Goal: Task Accomplishment & Management: Complete application form

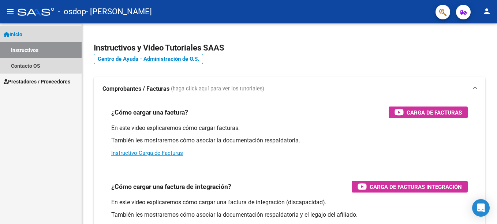
click at [42, 51] on link "Instructivos" at bounding box center [41, 50] width 82 height 16
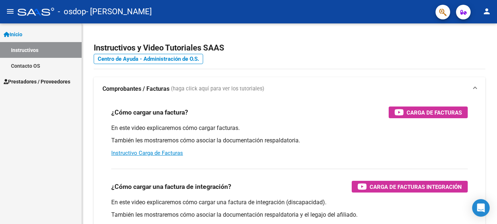
click at [19, 33] on span "Inicio" at bounding box center [13, 34] width 19 height 8
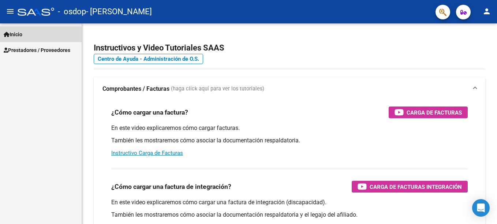
click at [19, 33] on span "Inicio" at bounding box center [13, 34] width 19 height 8
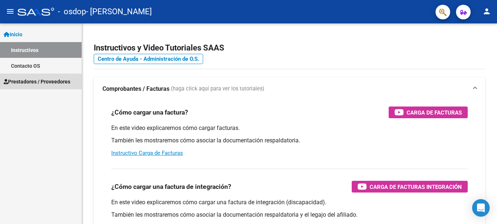
click at [37, 82] on span "Prestadores / Proveedores" at bounding box center [37, 82] width 67 height 8
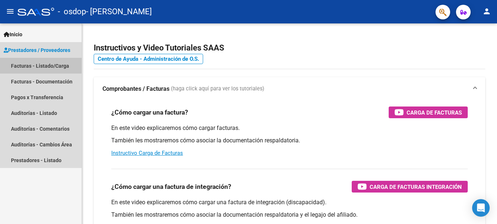
click at [35, 61] on link "Facturas - Listado/Carga" at bounding box center [41, 66] width 82 height 16
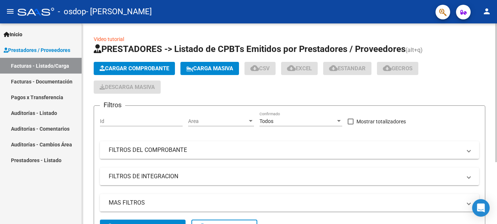
click at [135, 67] on span "Cargar Comprobante" at bounding box center [133, 68] width 69 height 7
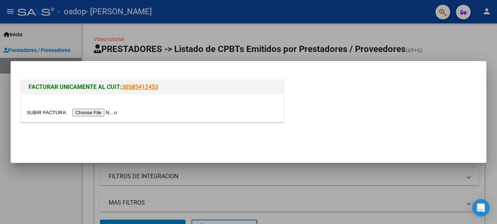
click at [96, 113] on input "file" at bounding box center [73, 113] width 93 height 8
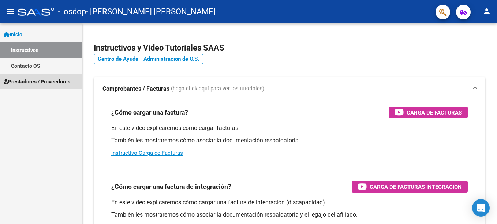
click at [35, 76] on link "Prestadores / Proveedores" at bounding box center [41, 82] width 82 height 16
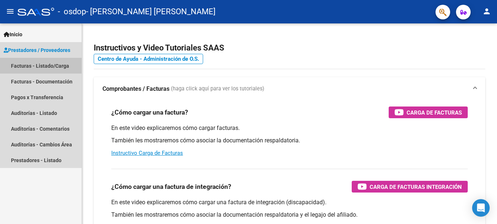
click at [29, 65] on link "Facturas - Listado/Carga" at bounding box center [41, 66] width 82 height 16
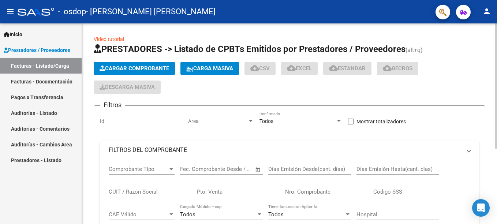
click at [116, 65] on button "Cargar Comprobante" at bounding box center [134, 68] width 81 height 13
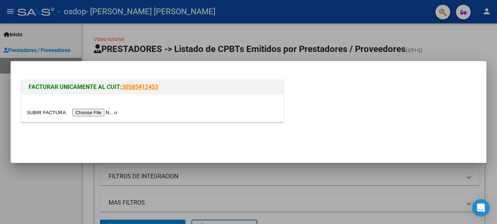
click at [97, 110] on input "file" at bounding box center [73, 113] width 93 height 8
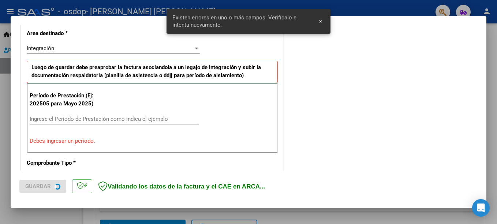
scroll to position [182, 0]
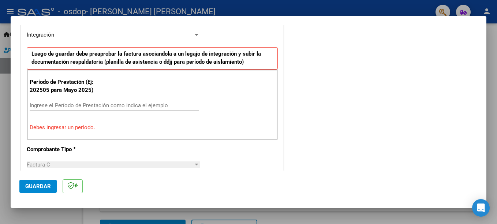
click at [118, 106] on input "Ingrese el Período de Prestación como indica el ejemplo" at bounding box center [114, 105] width 169 height 7
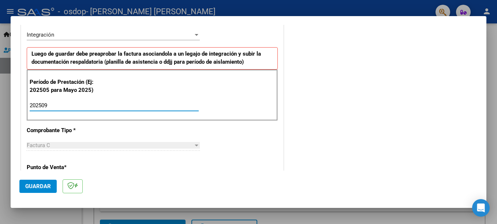
type input "202509"
click at [184, 140] on div "Factura C Seleccionar Tipo" at bounding box center [113, 145] width 173 height 11
click at [185, 147] on div "Factura C" at bounding box center [110, 145] width 166 height 7
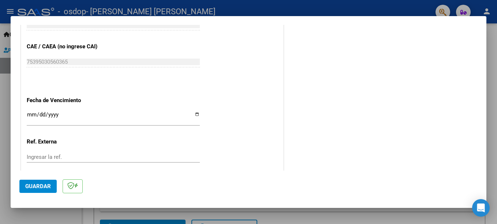
scroll to position [470, 0]
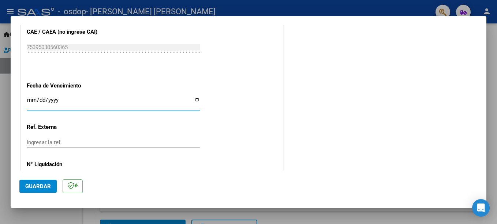
click at [32, 100] on input "Ingresar la fecha" at bounding box center [113, 103] width 173 height 12
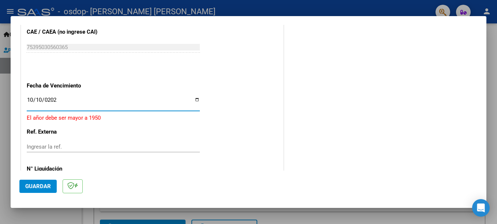
type input "[DATE]"
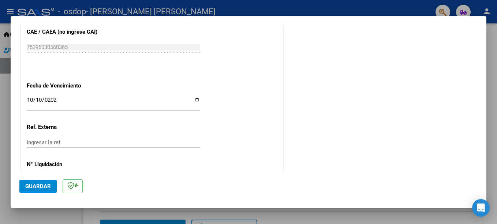
scroll to position [498, 0]
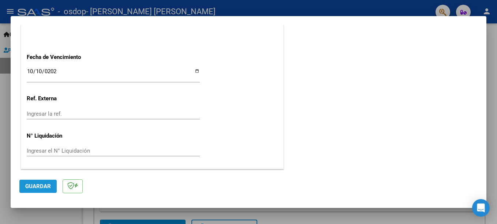
click at [37, 188] on span "Guardar" at bounding box center [38, 186] width 26 height 7
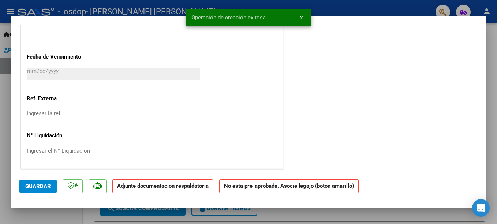
scroll to position [0, 0]
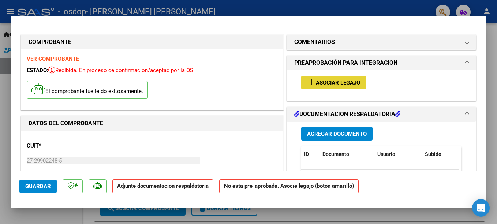
click at [331, 83] on span "Asociar Legajo" at bounding box center [338, 82] width 44 height 7
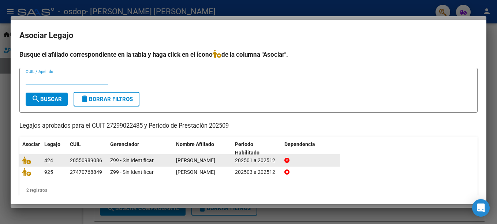
click at [245, 163] on div "202501 a 202512" at bounding box center [257, 160] width 44 height 8
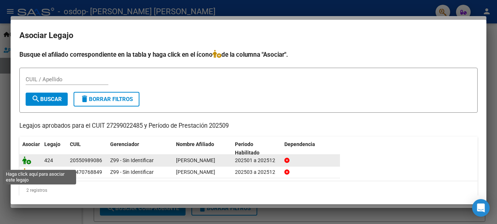
click at [29, 163] on icon at bounding box center [26, 160] width 9 height 8
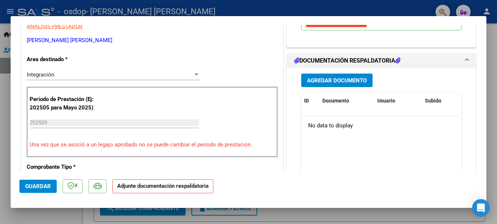
scroll to position [171, 0]
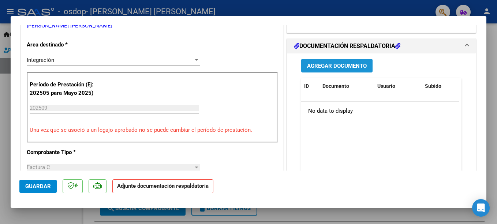
click at [353, 67] on span "Agregar Documento" at bounding box center [337, 66] width 60 height 7
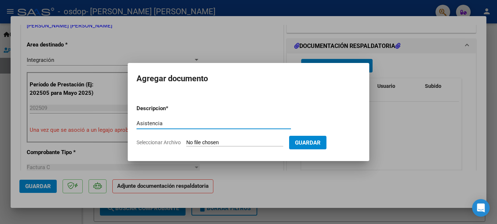
type input "Asistencia"
click at [174, 143] on span "Seleccionar Archivo" at bounding box center [158, 142] width 44 height 6
click at [186, 143] on input "Seleccionar Archivo" at bounding box center [234, 142] width 97 height 7
type input "C:\fakepath\osdop [PERSON_NAME] septiembre asistencia.pdf"
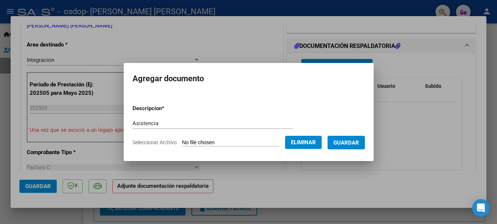
click at [359, 142] on span "Guardar" at bounding box center [346, 142] width 26 height 7
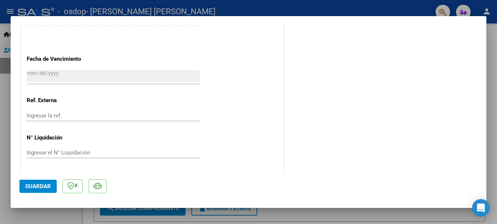
scroll to position [509, 0]
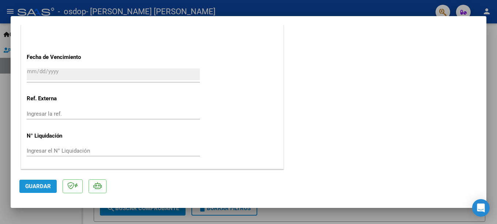
click at [37, 186] on span "Guardar" at bounding box center [38, 186] width 26 height 7
click at [446, 219] on div at bounding box center [248, 112] width 497 height 224
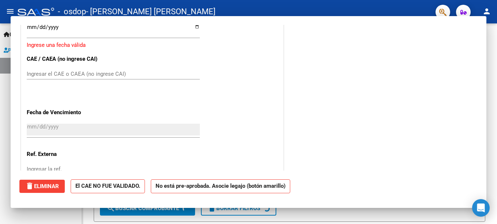
click at [446, 219] on form "Filtros Id Area Area Todos Confirmado Mostrar totalizadores FILTROS DEL COMPROB…" at bounding box center [289, 154] width 391 height 135
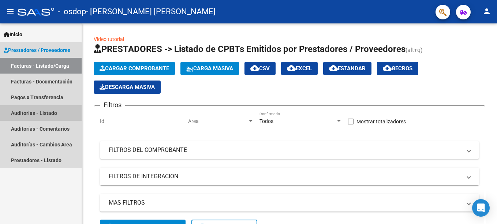
click at [37, 116] on link "Auditorías - Listado" at bounding box center [41, 113] width 82 height 16
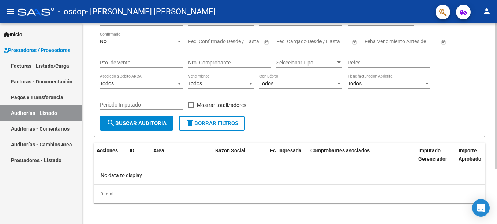
scroll to position [76, 0]
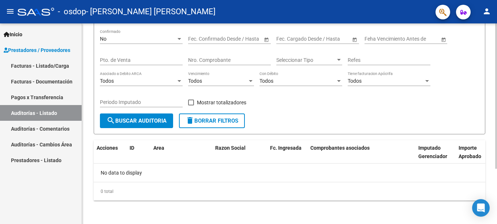
click at [491, 223] on html "menu - osdop - [PERSON_NAME] [PERSON_NAME] person Inicio Instructivos Contacto …" at bounding box center [248, 112] width 497 height 224
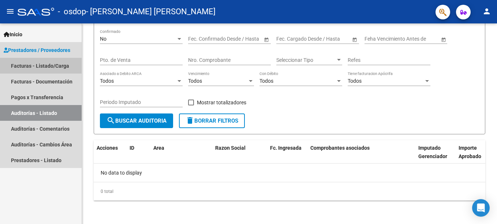
click at [43, 67] on link "Facturas - Listado/Carga" at bounding box center [41, 66] width 82 height 16
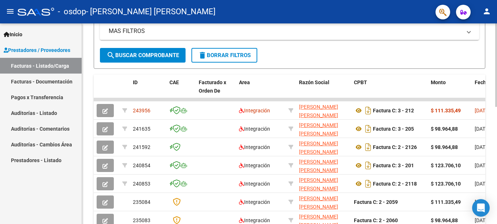
scroll to position [173, 0]
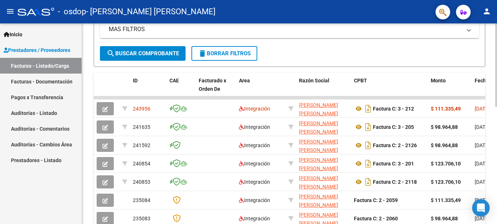
click at [477, 166] on div "Video tutorial PRESTADORES -> Listado de CPBTs Emitidos por Prestadores / Prove…" at bounding box center [290, 88] width 417 height 477
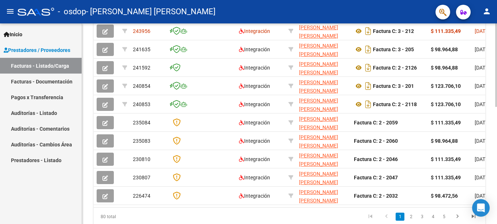
scroll to position [210, 0]
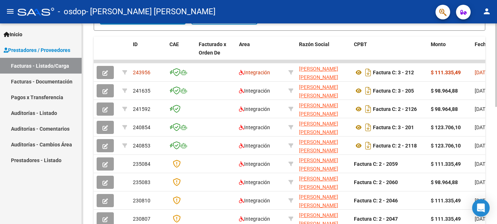
click at [488, 186] on div "Video tutorial PRESTADORES -> Listado de CPBTs Emitidos por Prestadores / Prove…" at bounding box center [290, 52] width 417 height 477
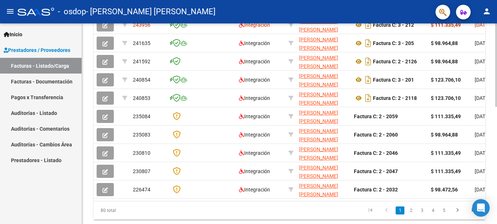
scroll to position [282, 0]
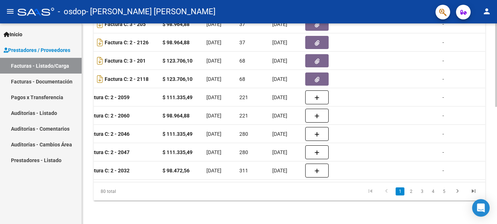
scroll to position [82, 0]
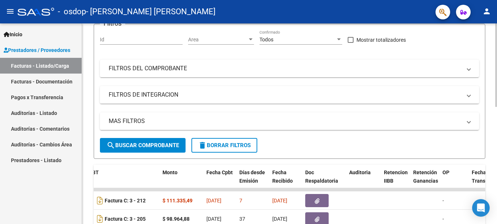
click at [491, 41] on div at bounding box center [496, 123] width 2 height 200
click at [35, 68] on link "Facturas - Listado/Carga" at bounding box center [41, 66] width 82 height 16
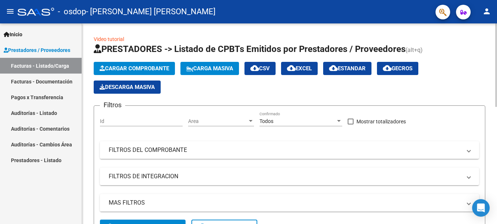
click at [491, 32] on div at bounding box center [496, 123] width 2 height 200
click at [491, 32] on div at bounding box center [496, 64] width 2 height 83
click at [145, 68] on span "Cargar Comprobante" at bounding box center [133, 68] width 69 height 7
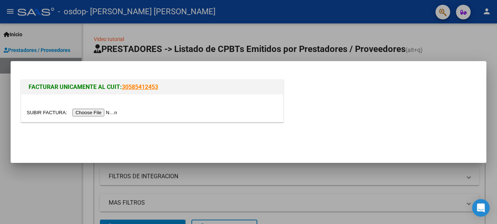
click at [97, 113] on input "file" at bounding box center [73, 113] width 93 height 8
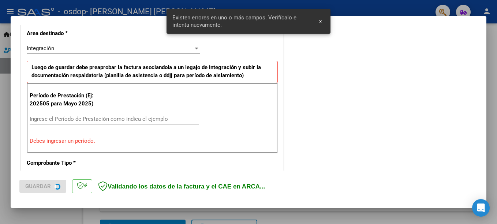
scroll to position [182, 0]
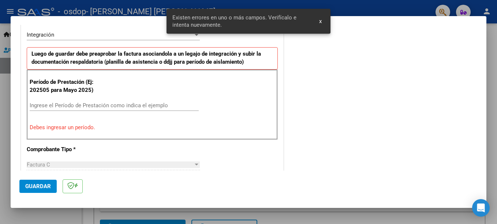
click at [104, 106] on input "Ingrese el Período de Prestación como indica el ejemplo" at bounding box center [114, 105] width 169 height 7
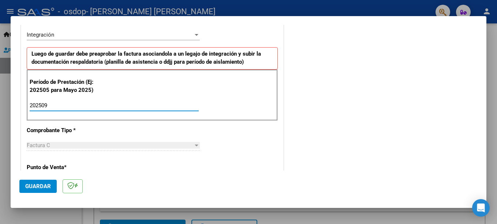
type input "202509"
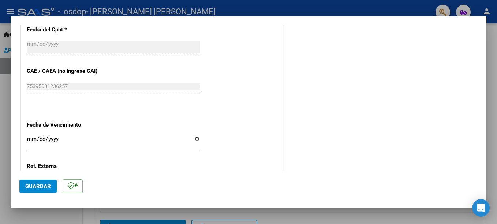
scroll to position [445, 0]
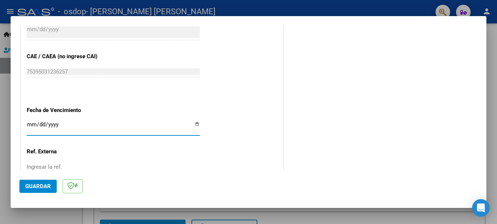
click at [30, 126] on input "Ingresar la fecha" at bounding box center [113, 127] width 173 height 12
type input "[DATE]"
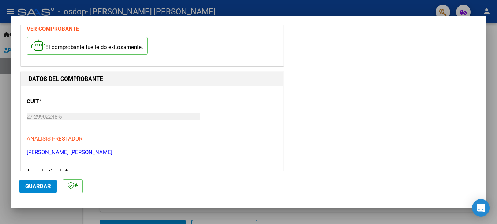
scroll to position [0, 0]
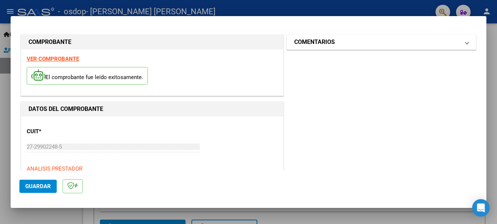
click at [465, 44] on span at bounding box center [466, 42] width 3 height 9
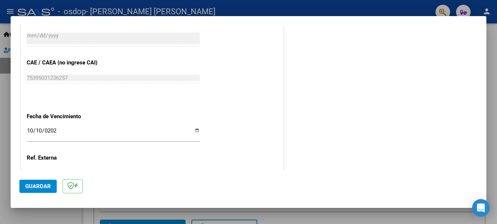
scroll to position [498, 0]
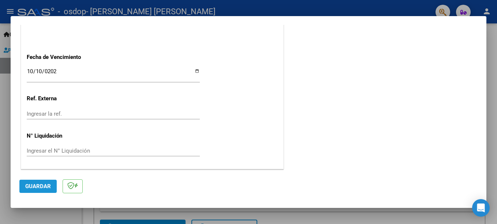
click at [37, 189] on button "Guardar" at bounding box center [37, 186] width 37 height 13
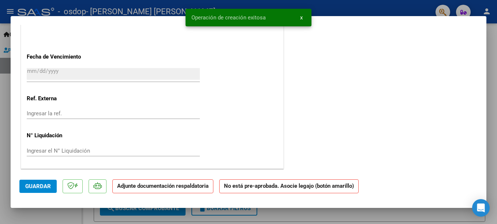
scroll to position [0, 0]
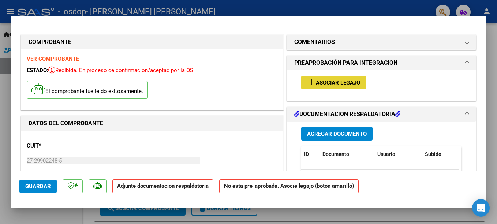
click at [322, 84] on span "Asociar Legajo" at bounding box center [338, 82] width 44 height 7
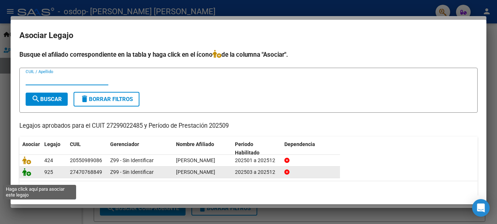
click at [28, 176] on icon at bounding box center [26, 172] width 9 height 8
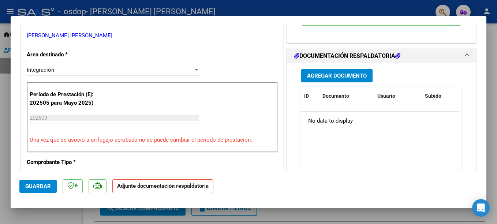
scroll to position [185, 0]
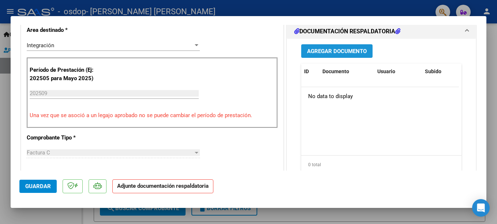
click at [349, 53] on span "Agregar Documento" at bounding box center [337, 51] width 60 height 7
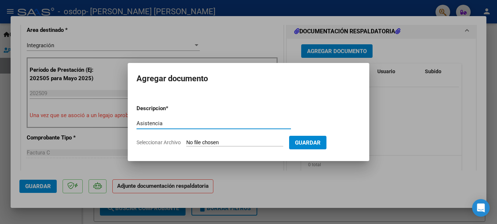
type input "Asistencia"
click at [148, 141] on span "Seleccionar Archivo" at bounding box center [158, 142] width 44 height 6
click at [186, 141] on input "Seleccionar Archivo" at bounding box center [234, 142] width 97 height 7
type input "C:\fakepath\asistencia osdop [PERSON_NAME] septiembre.pdf"
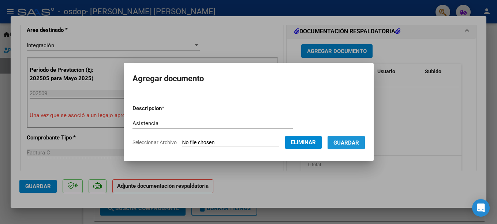
click at [365, 147] on button "Guardar" at bounding box center [345, 143] width 37 height 14
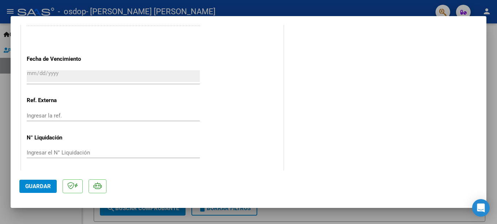
scroll to position [509, 0]
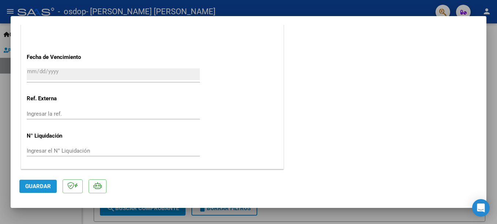
click at [42, 183] on span "Guardar" at bounding box center [38, 186] width 26 height 7
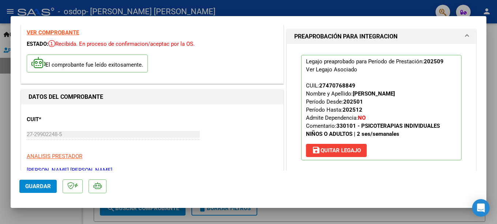
scroll to position [0, 0]
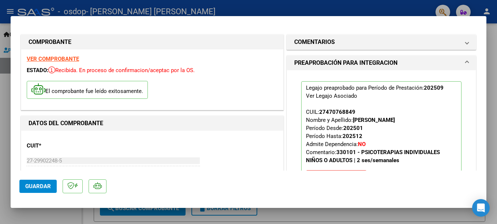
click at [473, 10] on div at bounding box center [248, 112] width 497 height 224
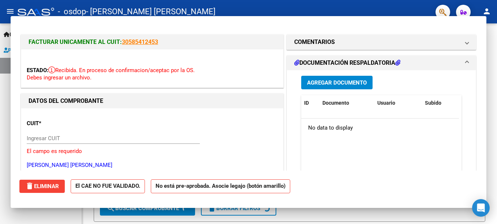
click at [473, 10] on mat-toolbar "menu - osdop - [PERSON_NAME] [PERSON_NAME] person" at bounding box center [248, 11] width 497 height 23
